Goal: Transaction & Acquisition: Purchase product/service

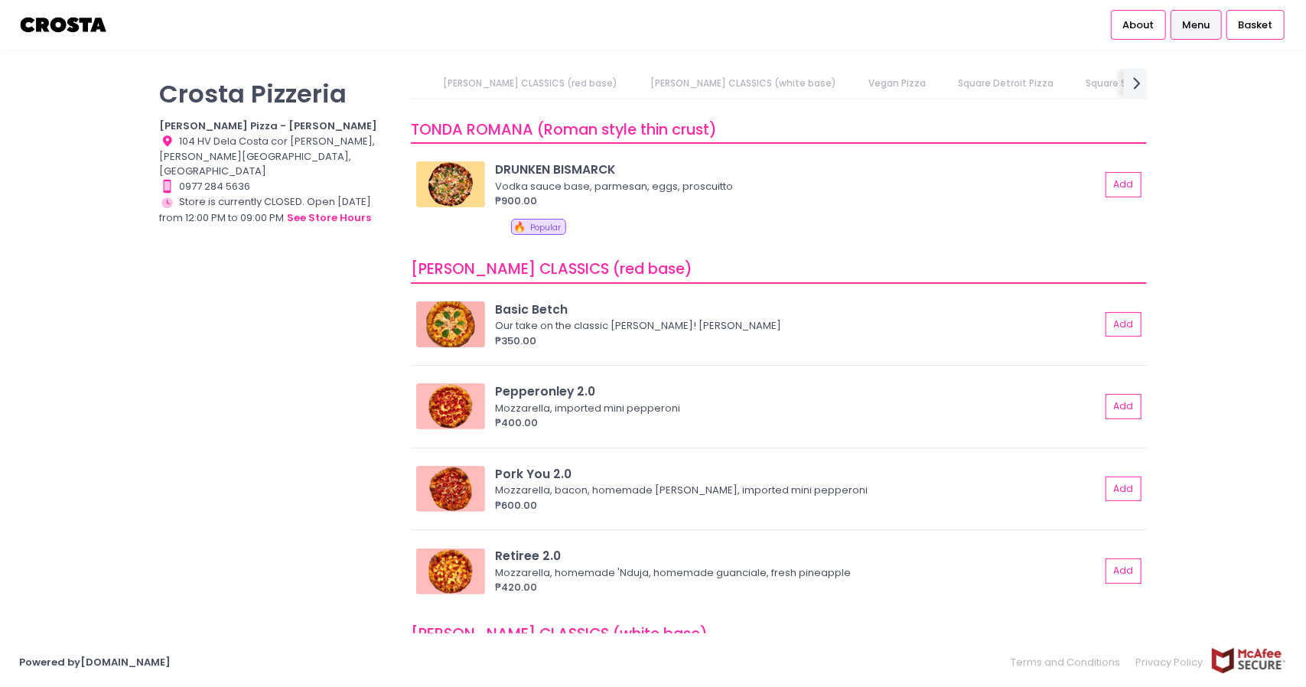
scroll to position [153, 0]
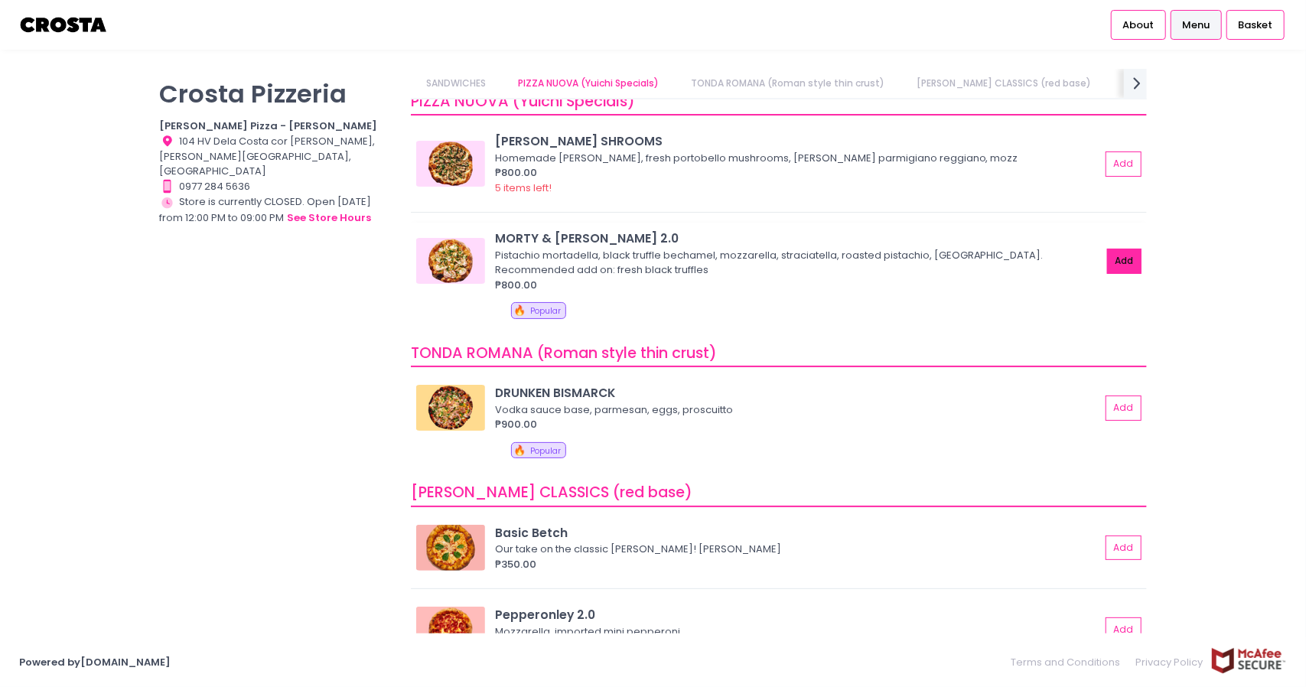
click at [1115, 258] on button "Add" at bounding box center [1124, 261] width 35 height 25
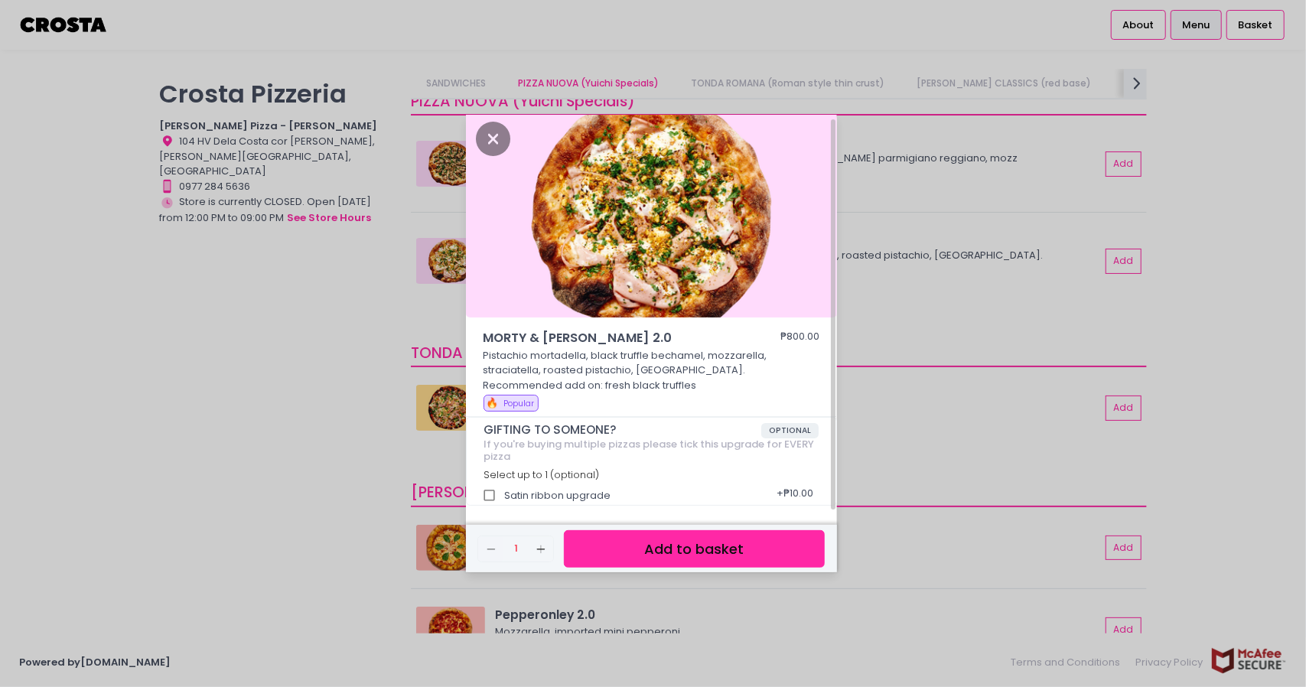
scroll to position [5, 0]
click at [691, 542] on button "Add to basket" at bounding box center [694, 548] width 260 height 37
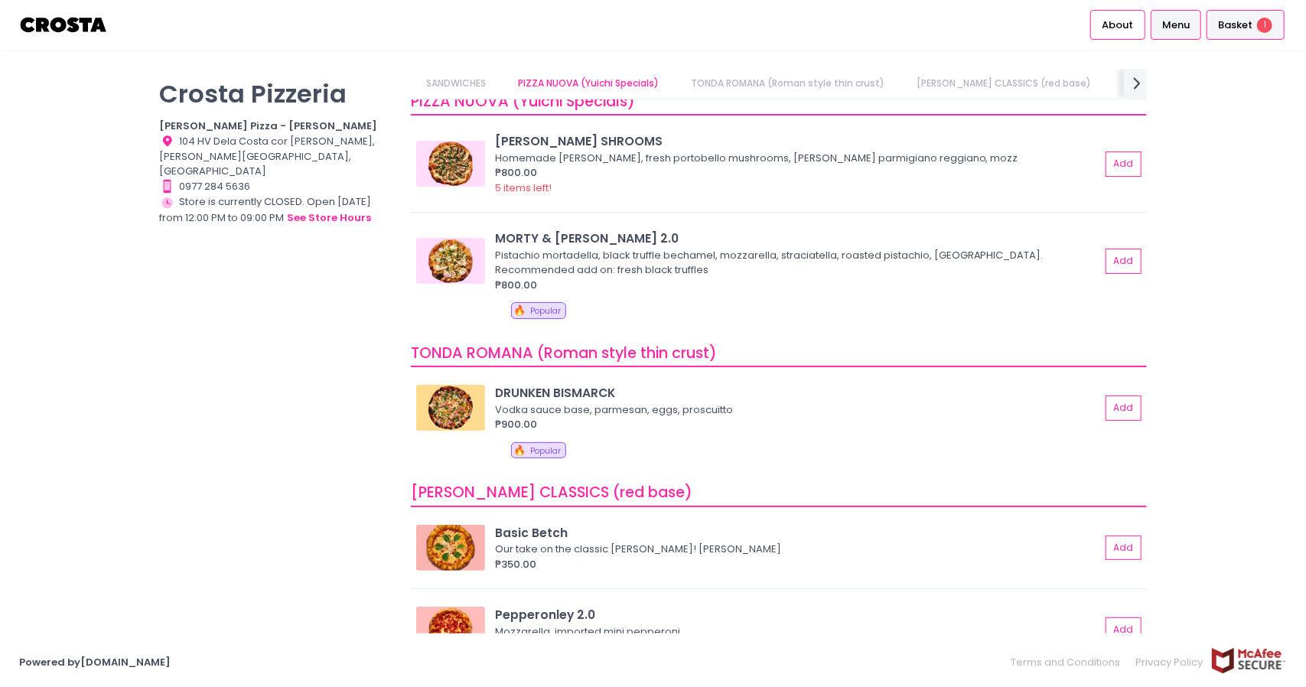
click at [1241, 24] on span "Basket" at bounding box center [1235, 25] width 34 height 15
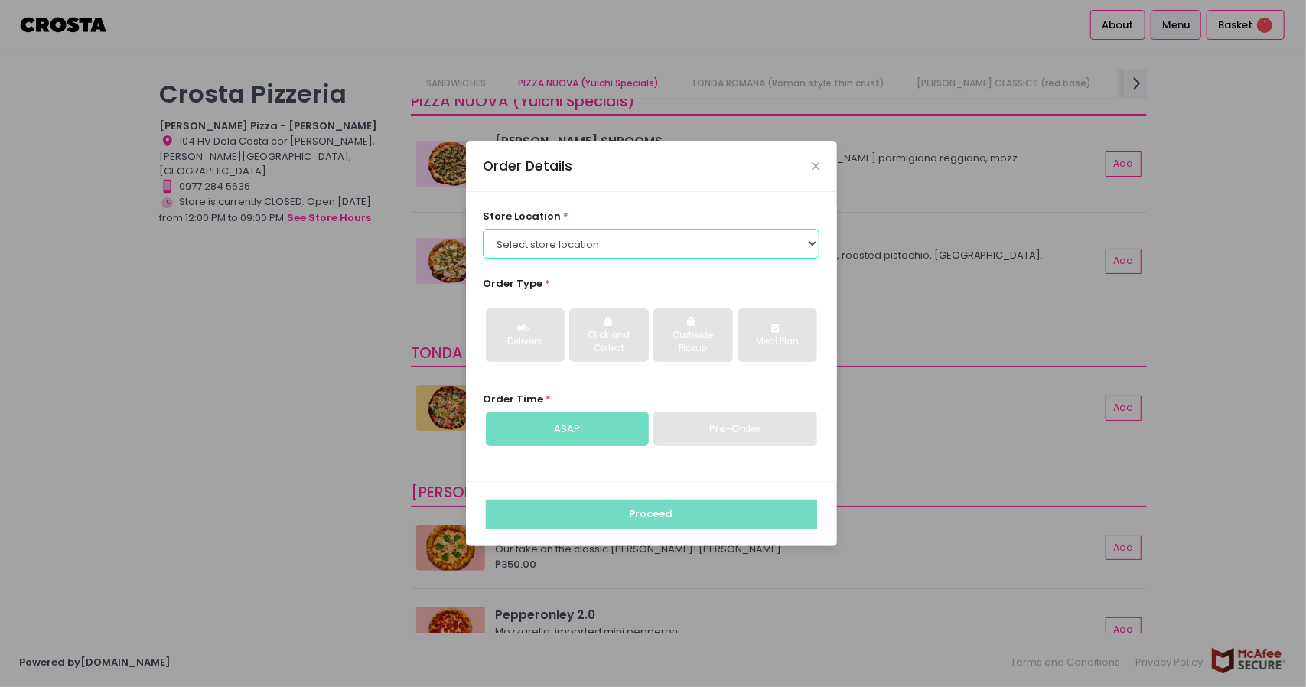
click at [610, 243] on select "Select store location [PERSON_NAME] Pizza - [PERSON_NAME] Pizza - [GEOGRAPHIC_D…" at bounding box center [651, 243] width 337 height 29
select select "5fabb2e53664a8677beaeb89"
click at [483, 229] on select "Select store location [PERSON_NAME] Pizza - [PERSON_NAME] Pizza - [GEOGRAPHIC_D…" at bounding box center [651, 243] width 337 height 29
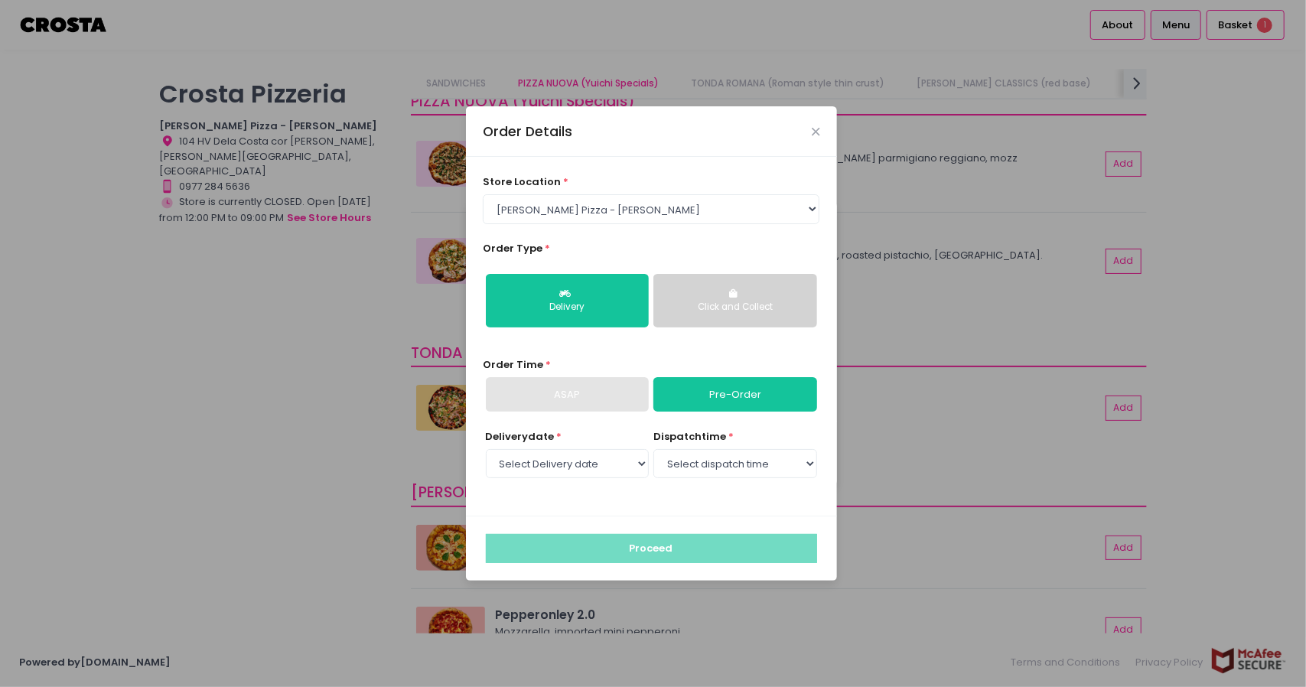
click at [711, 310] on div "Click and Collect" at bounding box center [735, 308] width 142 height 14
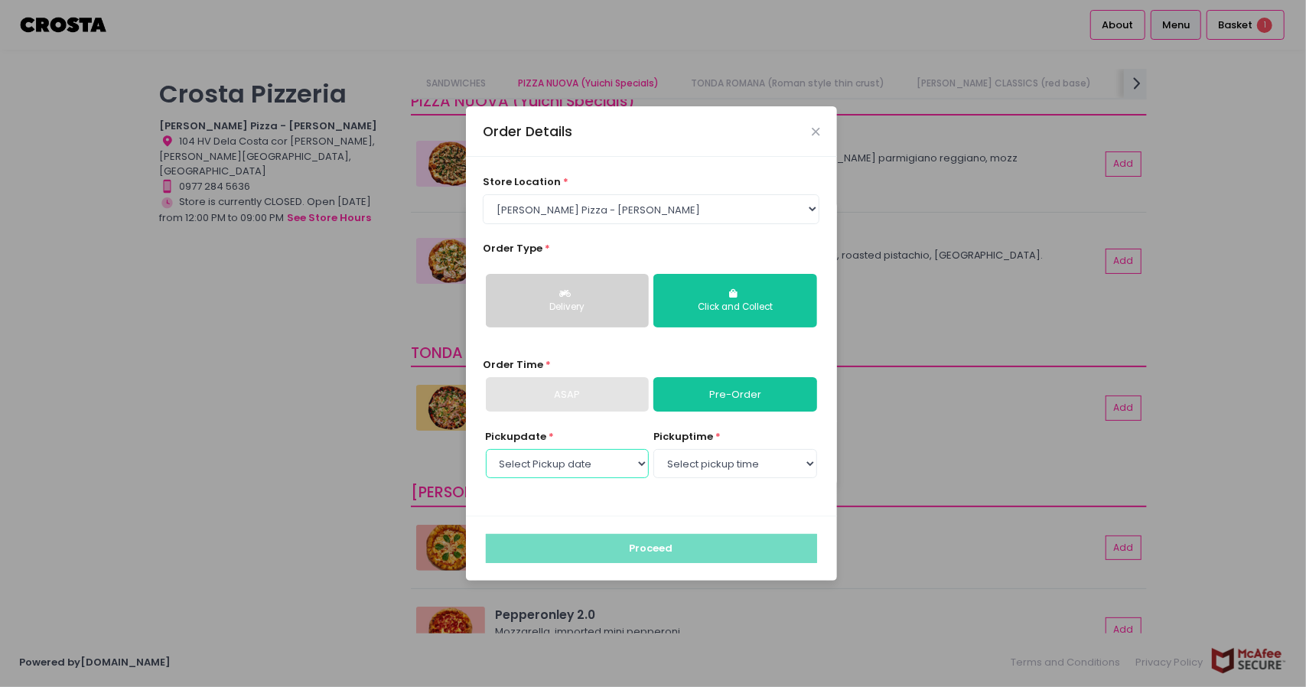
click at [598, 451] on select "Select Pickup date [DATE] [DATE] [DATE] [DATE] [DATE] [DATE]" at bounding box center [567, 463] width 163 height 29
click at [592, 462] on select "Select Pickup date [DATE] [DATE] [DATE] [DATE] [DATE] [DATE]" at bounding box center [567, 463] width 163 height 29
select select "[DATE]"
click at [486, 449] on select "Select Pickup date [DATE] [DATE] [DATE] [DATE] [DATE] [DATE]" at bounding box center [567, 463] width 163 height 29
select select "18:30"
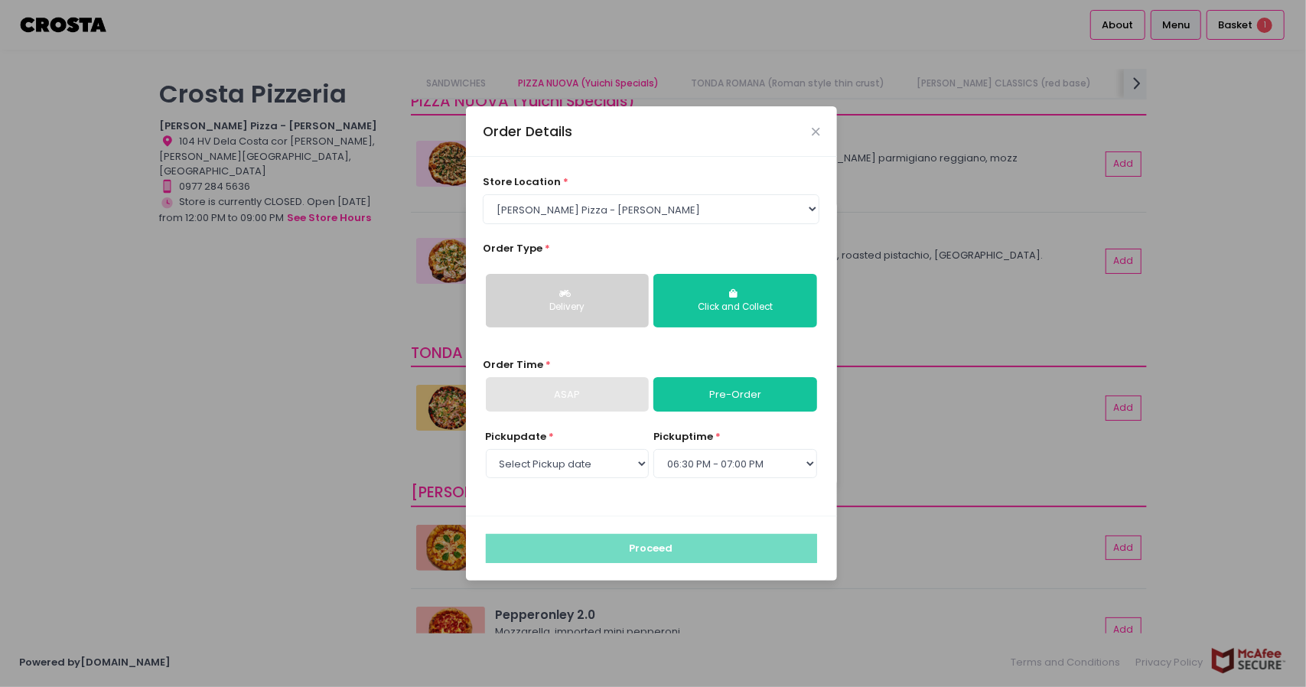
click at [653, 449] on select "Select pickup time 12:00 PM - 12:30 PM 12:30 PM - 01:00 PM 01:00 PM - 01:30 PM …" at bounding box center [734, 463] width 163 height 29
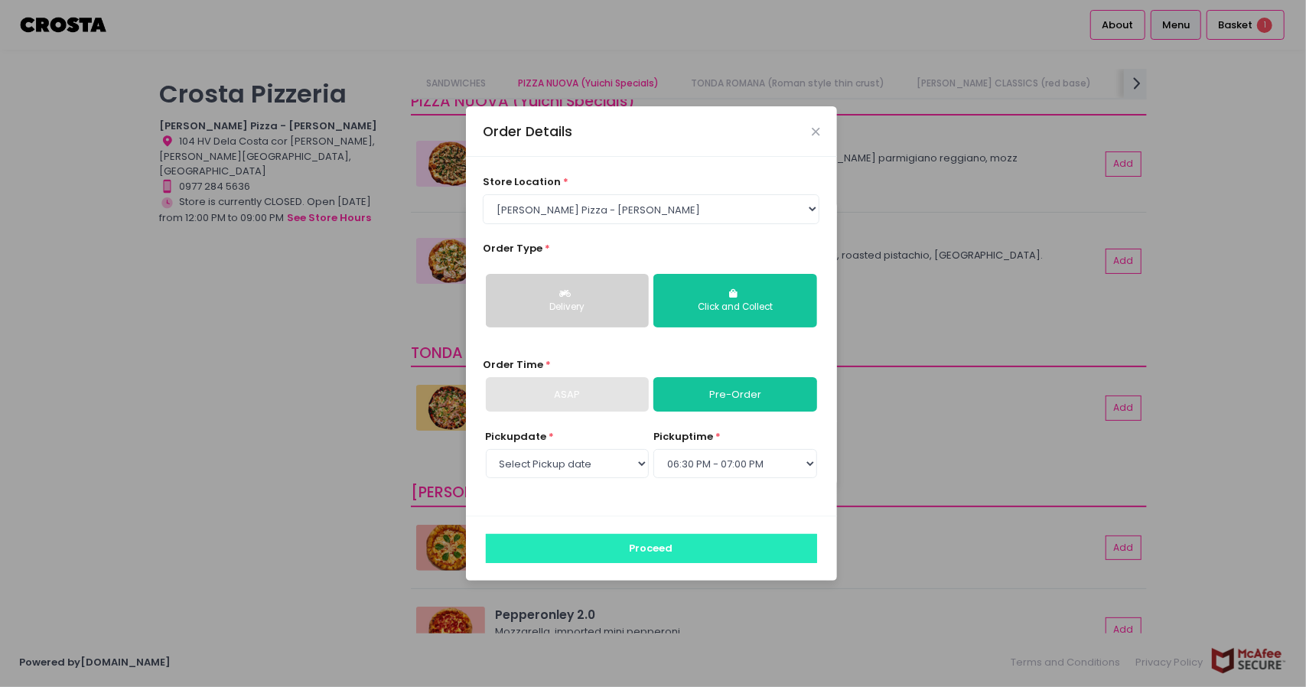
click at [687, 535] on button "Proceed" at bounding box center [651, 548] width 331 height 29
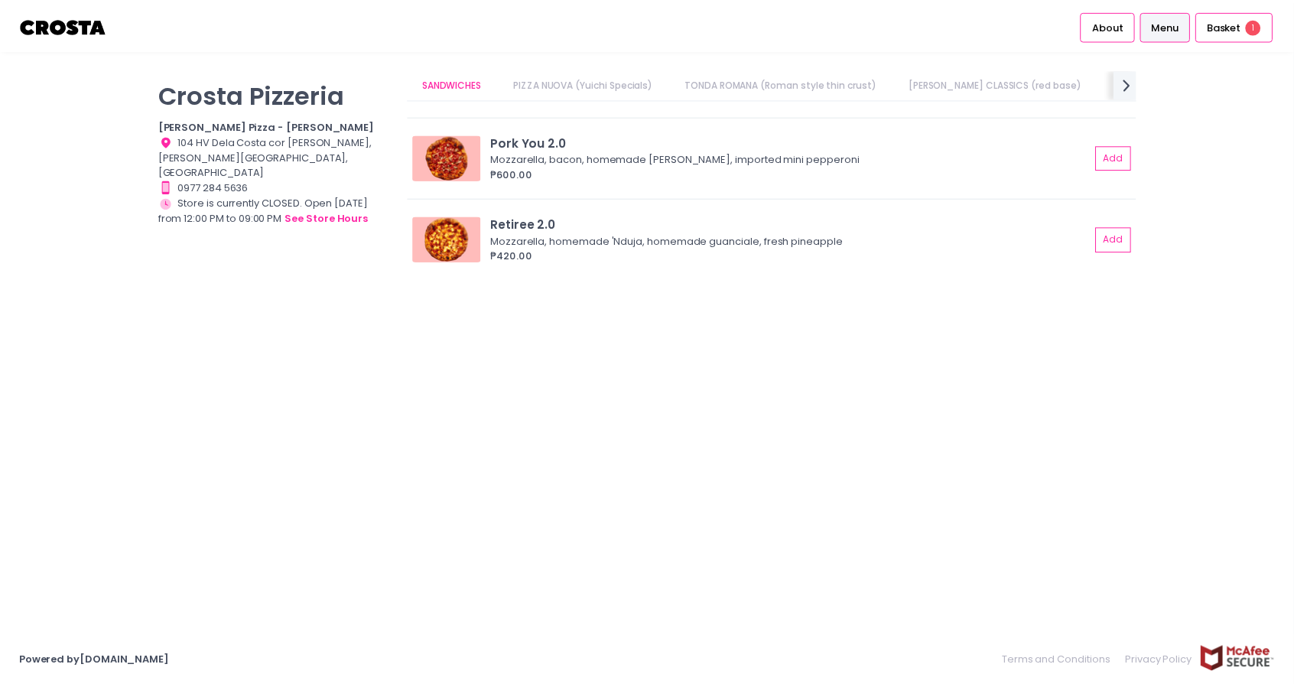
scroll to position [0, 223]
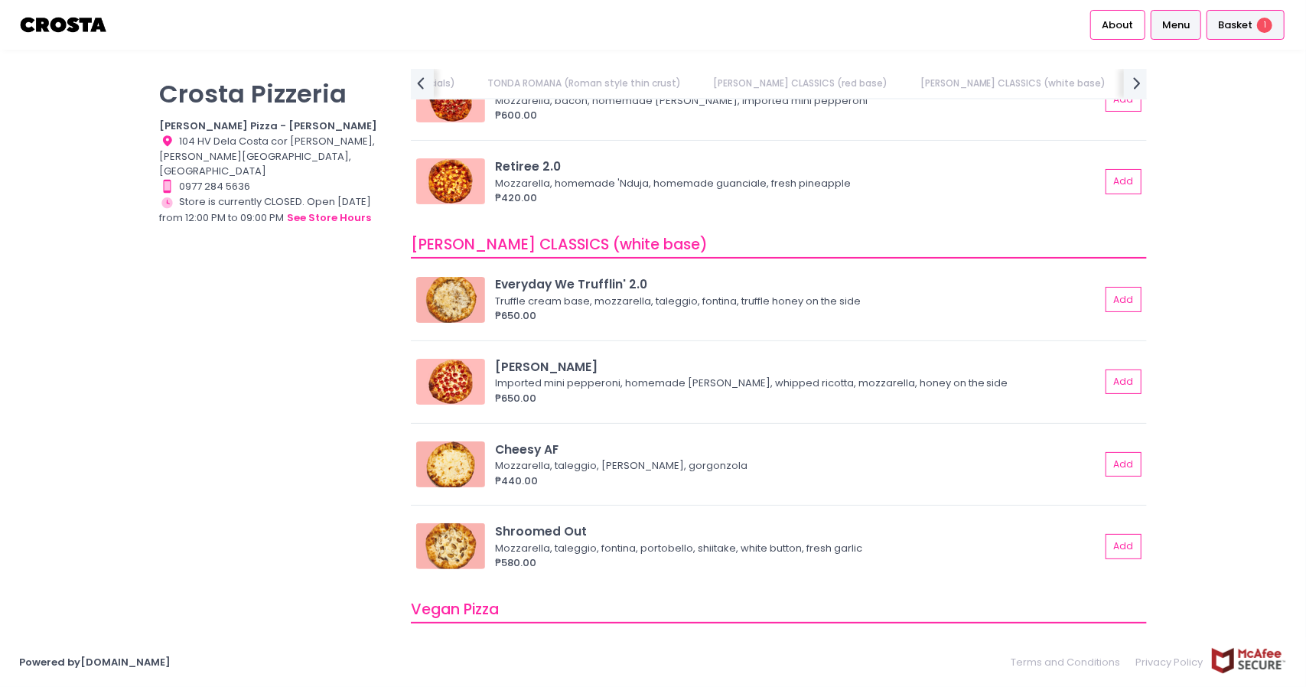
click at [1221, 25] on span "Basket" at bounding box center [1235, 25] width 34 height 15
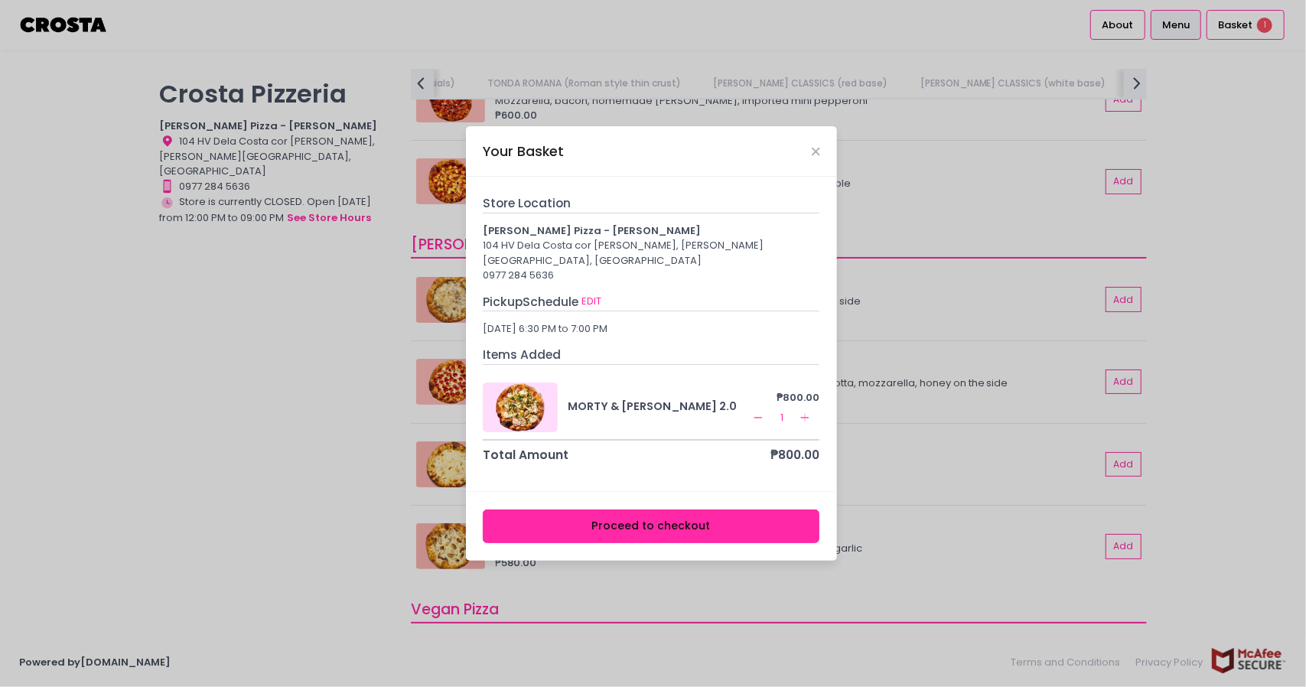
click at [623, 531] on button "Proceed to checkout" at bounding box center [651, 526] width 337 height 34
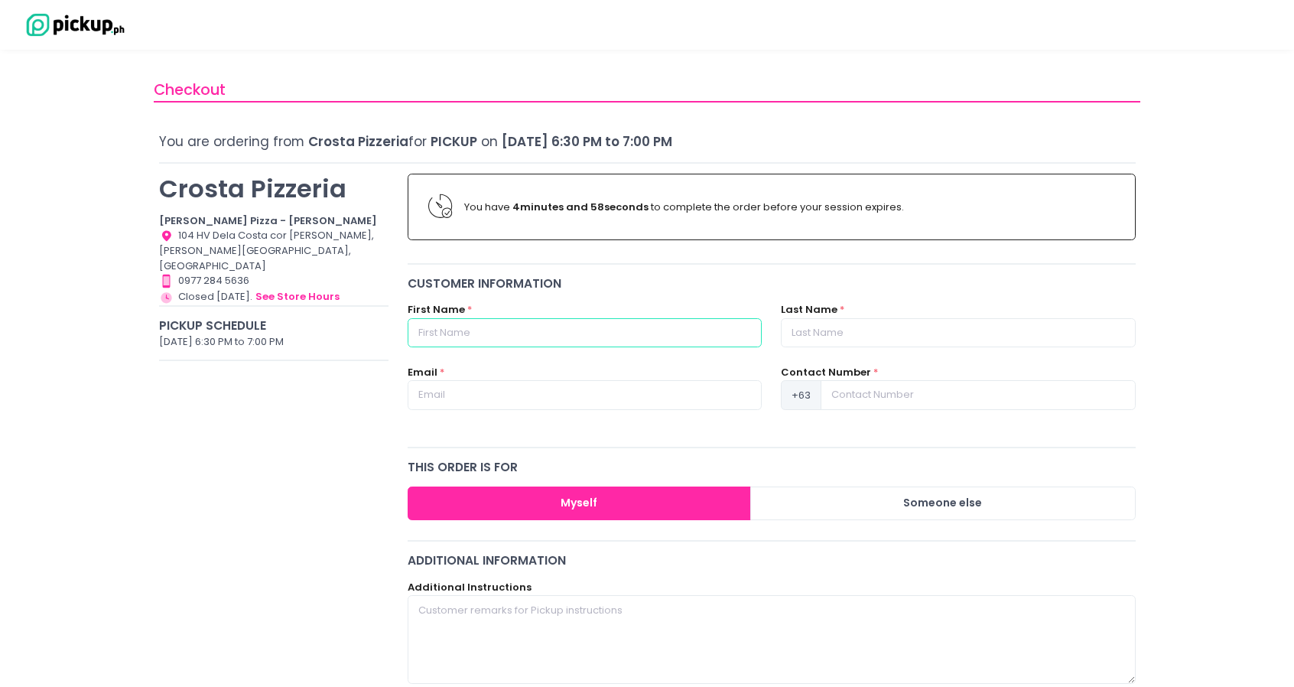
click at [597, 330] on input "text" at bounding box center [585, 332] width 354 height 29
type input "[PERSON_NAME]"
click at [786, 324] on input "text" at bounding box center [958, 332] width 354 height 29
type input "[PERSON_NAME]"
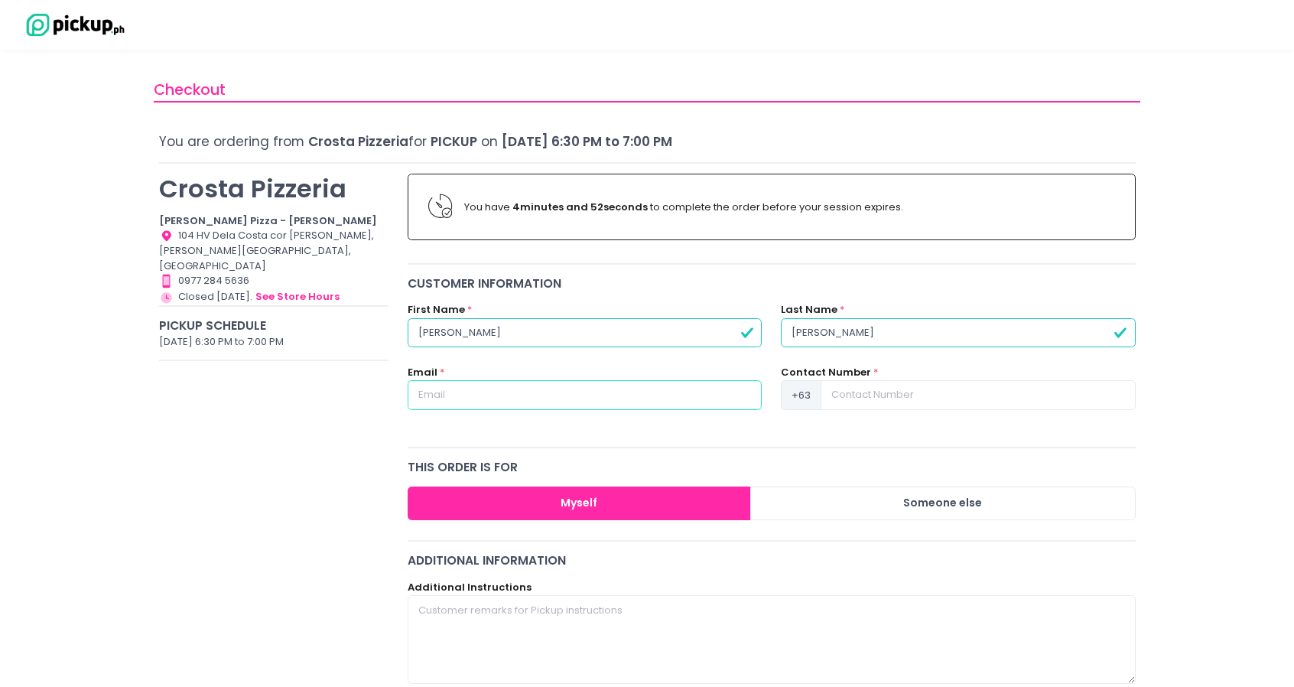
click at [652, 399] on input "text" at bounding box center [585, 394] width 354 height 29
type input "[EMAIL_ADDRESS][DOMAIN_NAME]"
click at [951, 400] on input at bounding box center [978, 394] width 314 height 29
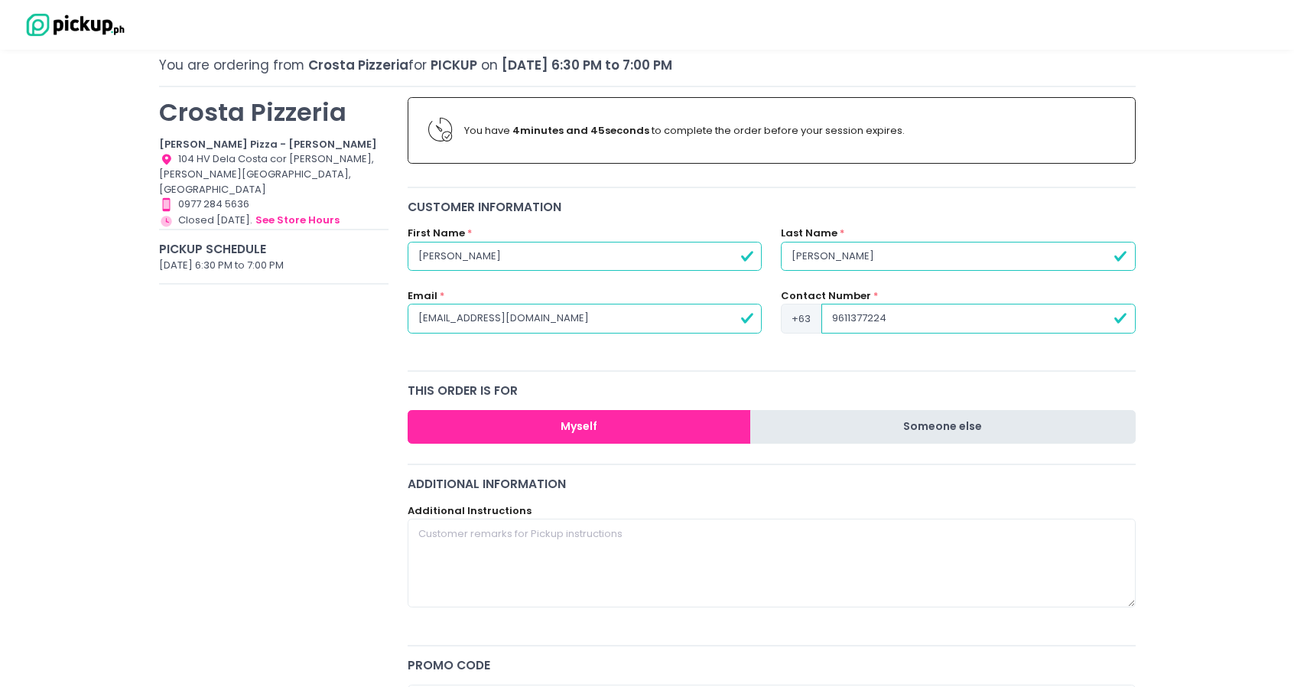
click at [962, 414] on button "Someone else" at bounding box center [943, 427] width 386 height 34
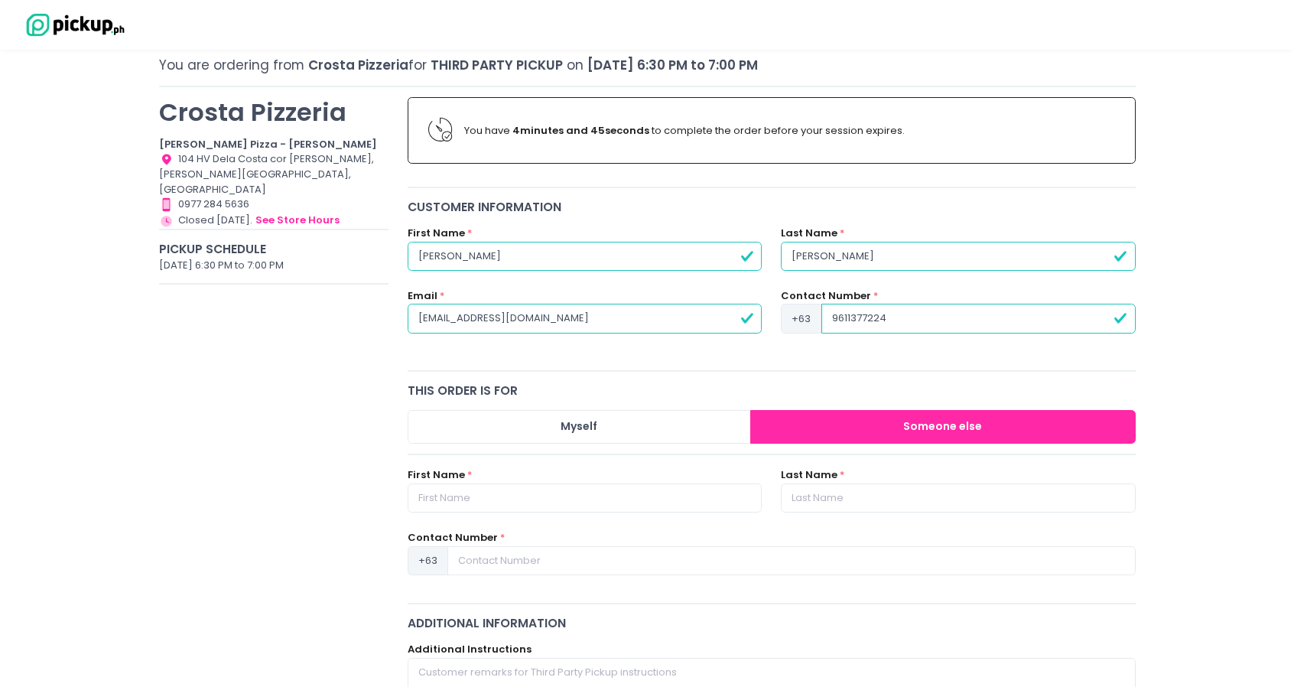
type input "9611377224"
click at [574, 507] on input "text" at bounding box center [585, 497] width 354 height 29
type input "[PERSON_NAME]"
click at [955, 486] on input "text" at bounding box center [958, 497] width 354 height 29
type input "[PERSON_NAME]"
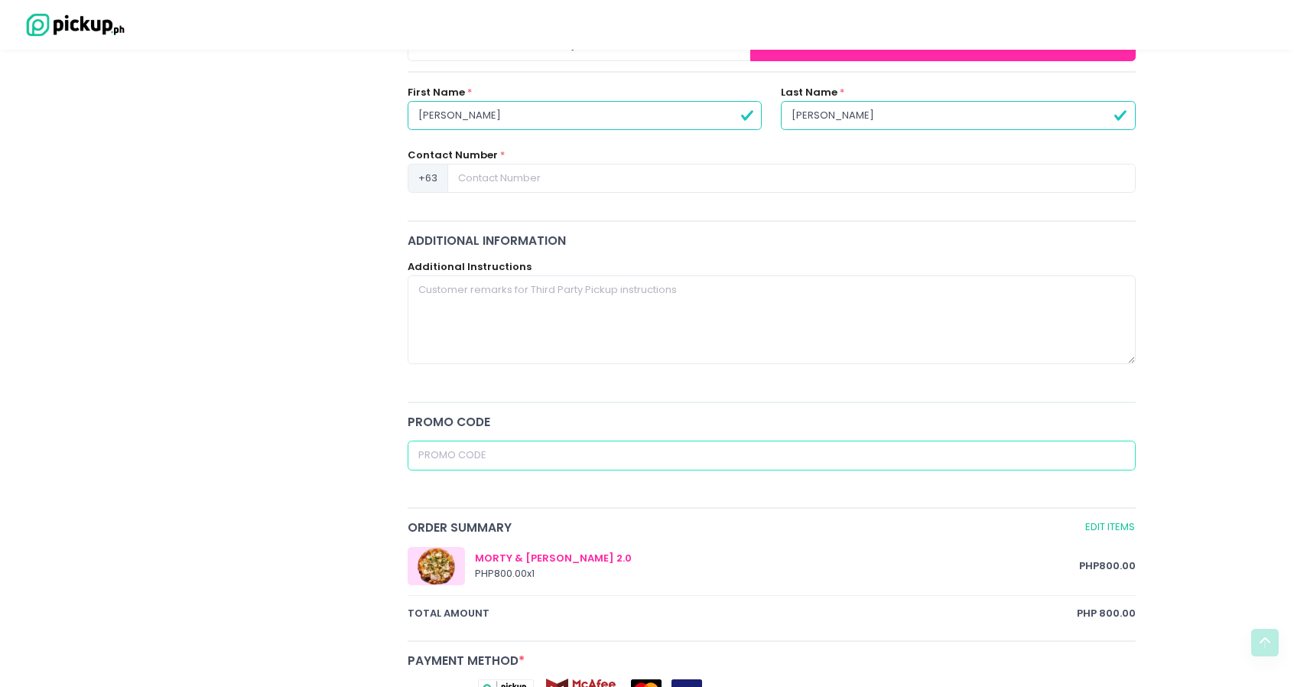
click at [470, 464] on input "text" at bounding box center [772, 455] width 728 height 29
click at [216, 467] on div "[PERSON_NAME] Pizzeria [PERSON_NAME] Pizza - [PERSON_NAME] Location Created wit…" at bounding box center [273, 322] width 249 height 1235
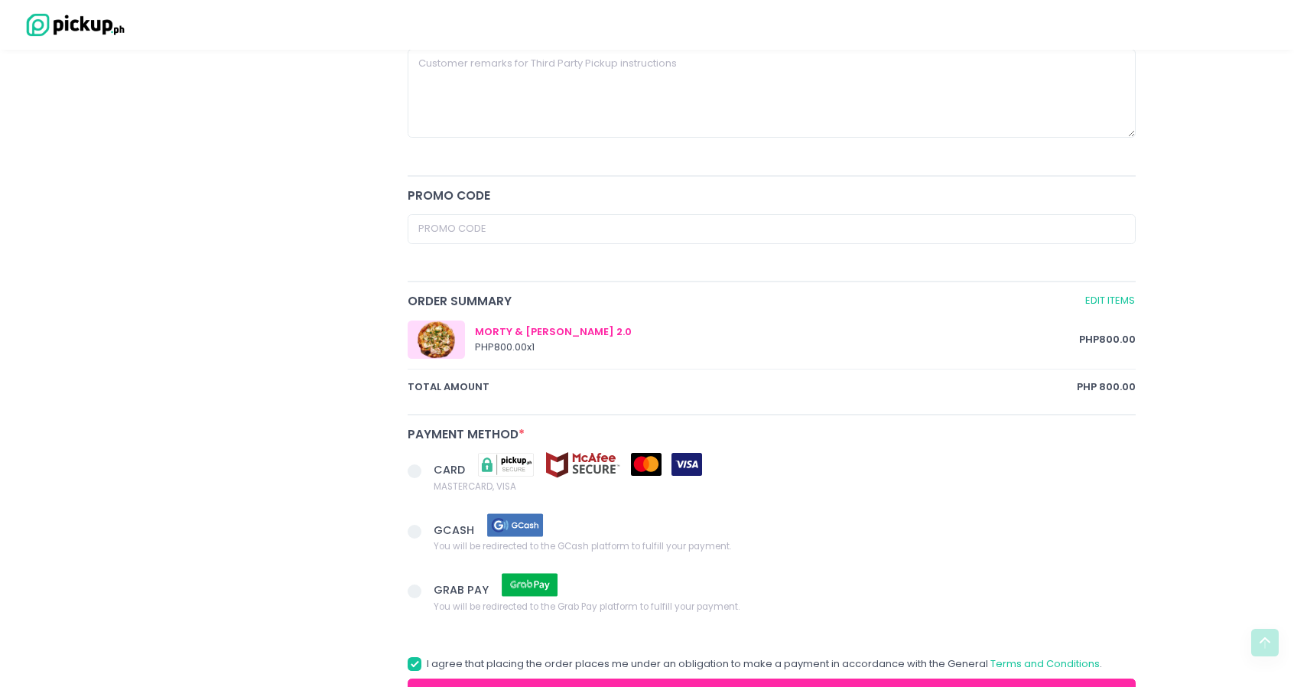
scroll to position [765, 0]
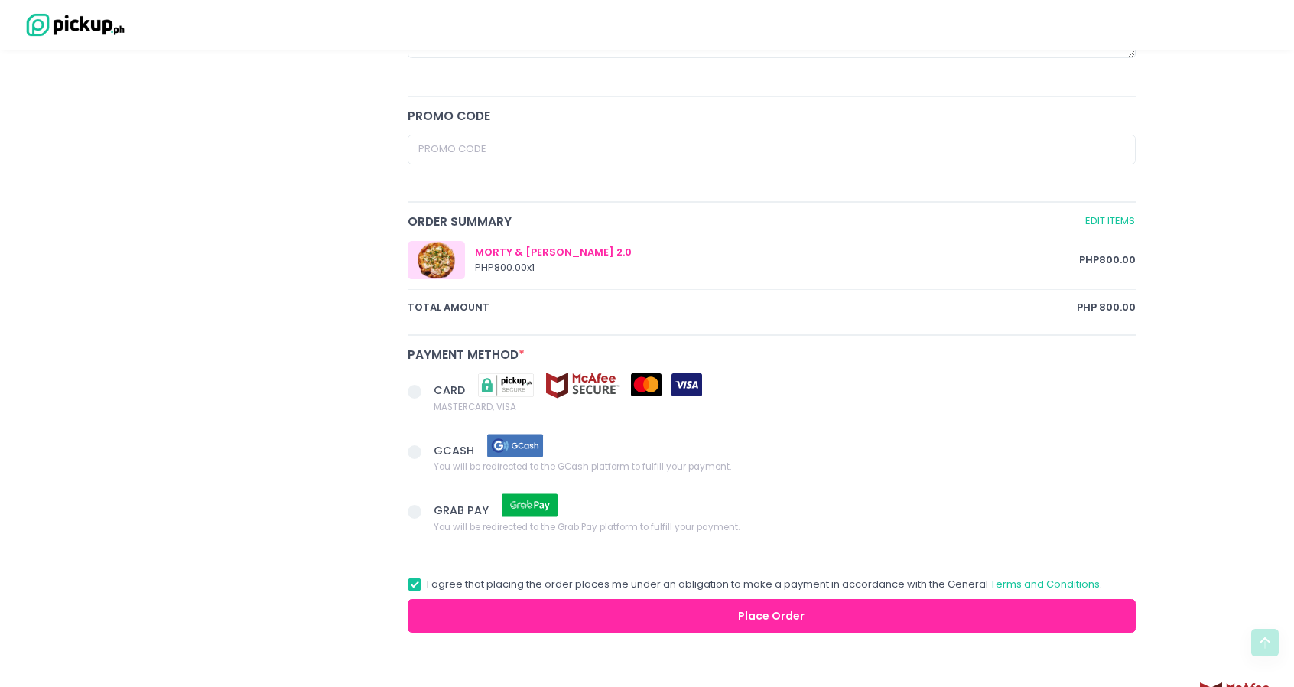
click at [440, 390] on span "CARD" at bounding box center [451, 389] width 34 height 15
click at [437, 390] on input "CARD MASTERCARD, VISA" at bounding box center [432, 389] width 10 height 10
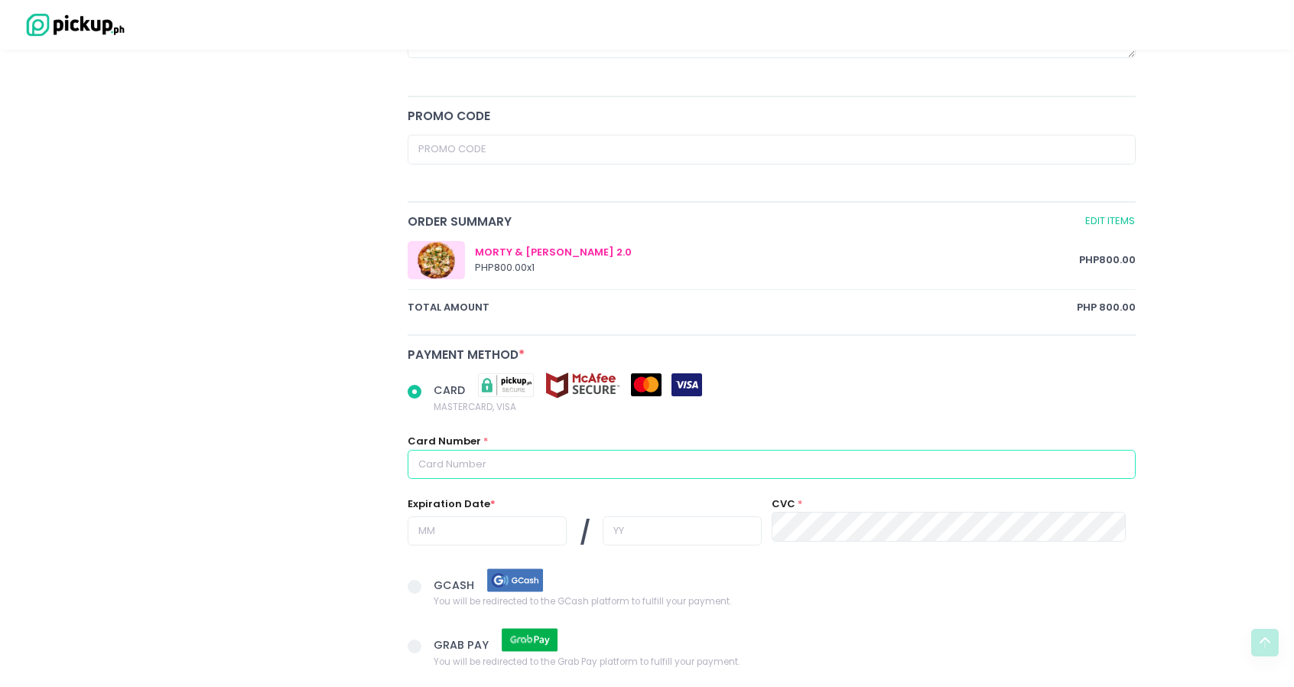
click at [470, 469] on input "text" at bounding box center [772, 464] width 728 height 29
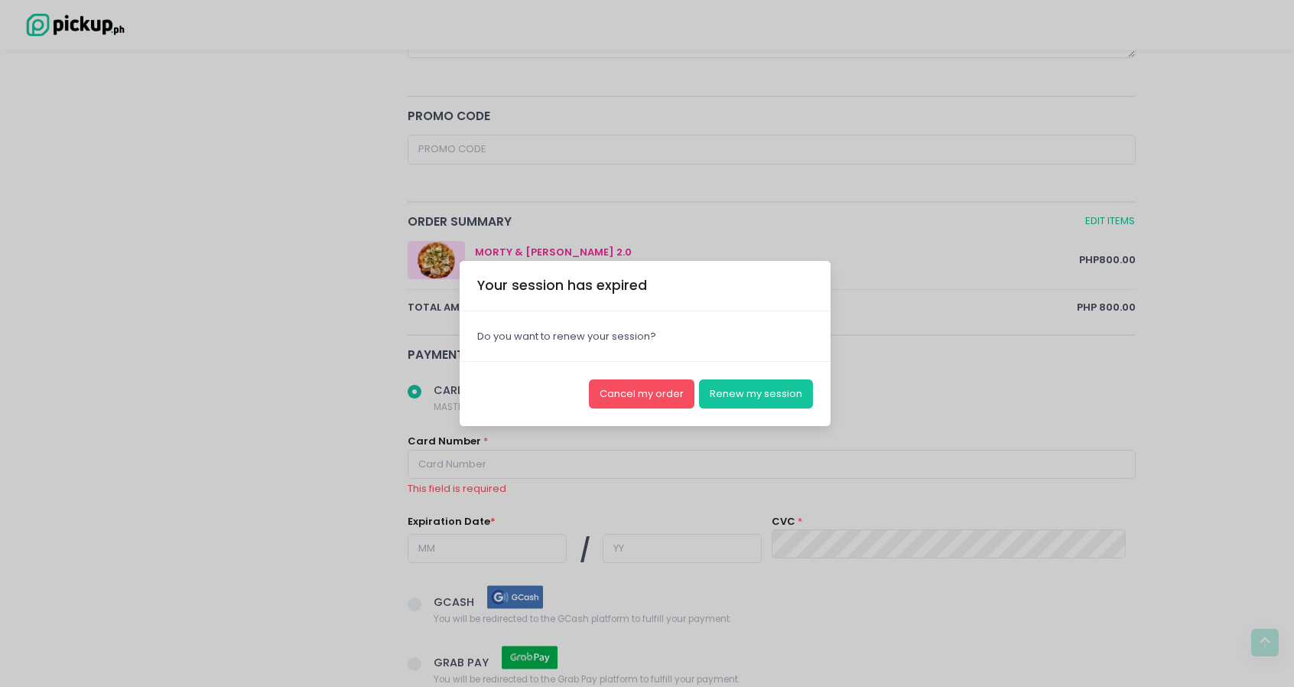
radio input "true"
